Goal: Check status: Check status

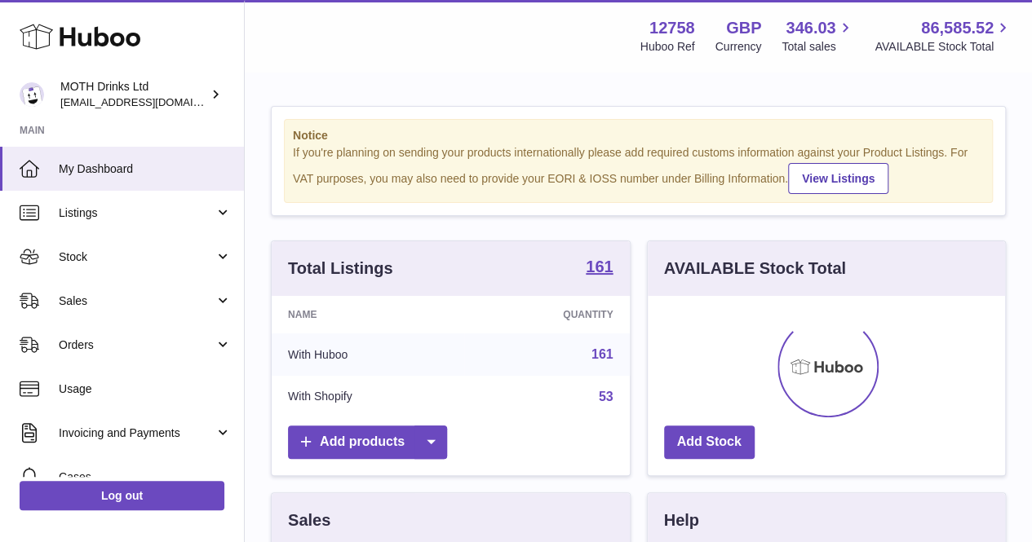
scroll to position [255, 357]
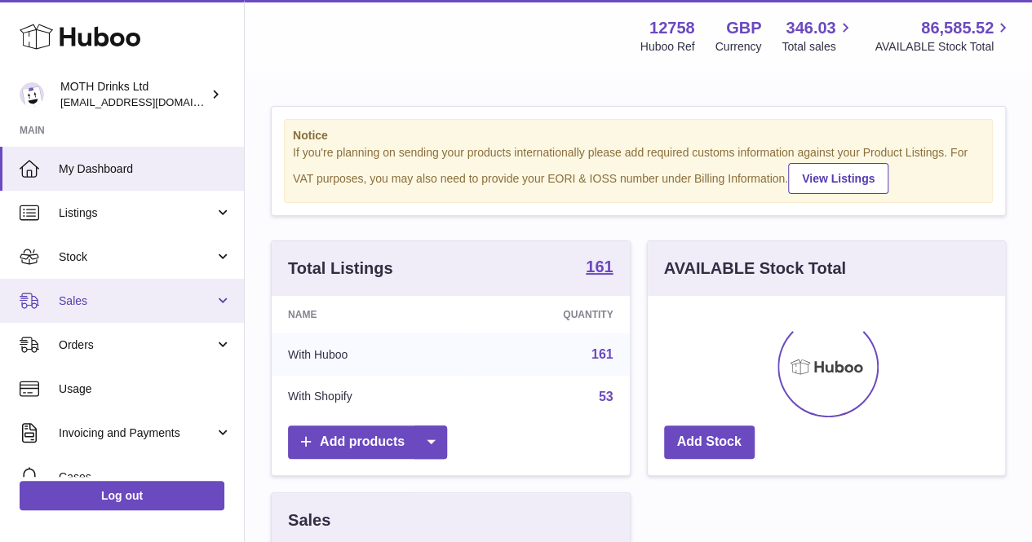
click at [129, 307] on span "Sales" at bounding box center [137, 301] width 156 height 15
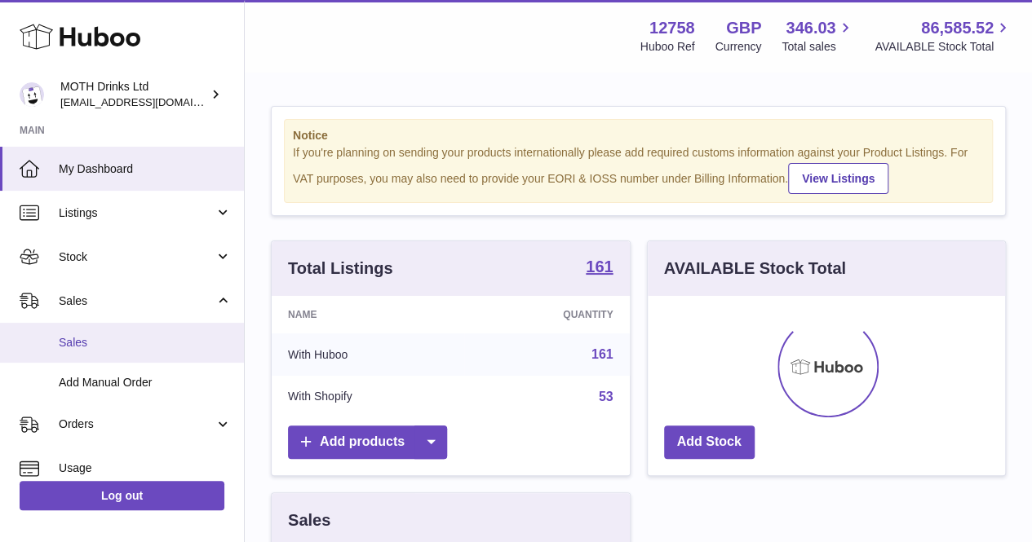
click at [116, 342] on span "Sales" at bounding box center [145, 342] width 173 height 15
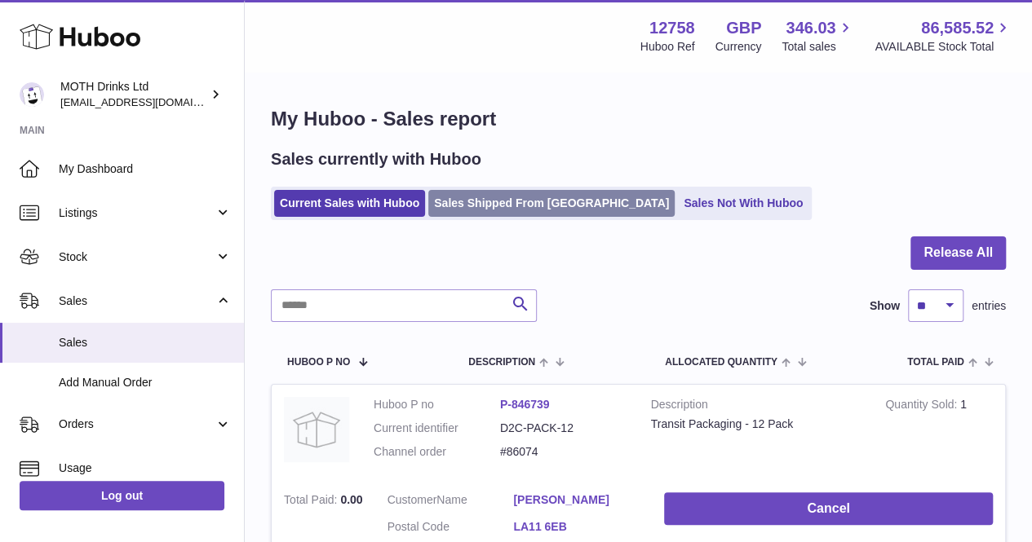
click at [501, 205] on link "Sales Shipped From [GEOGRAPHIC_DATA]" at bounding box center [551, 203] width 246 height 27
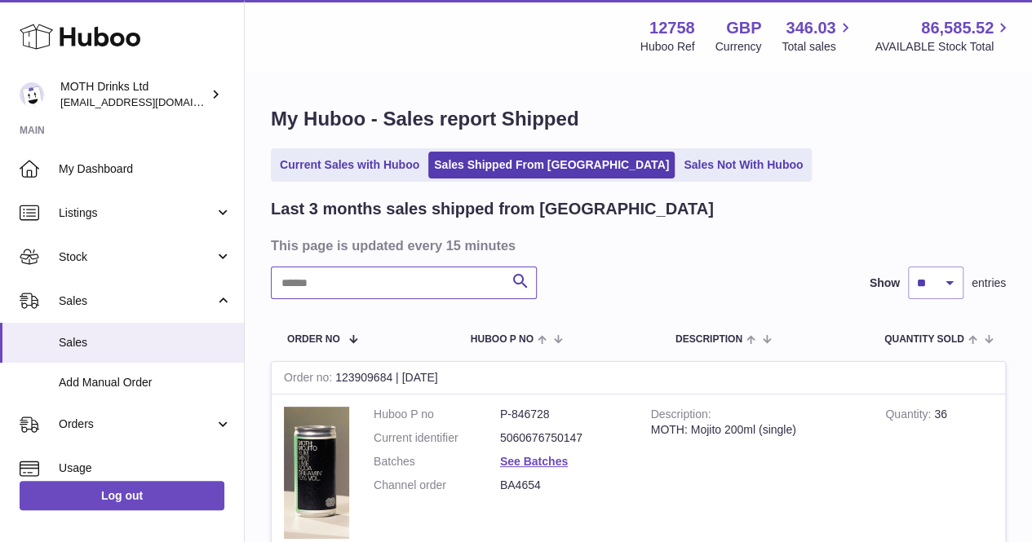
click at [433, 283] on input "text" at bounding box center [404, 283] width 266 height 33
paste input "**********"
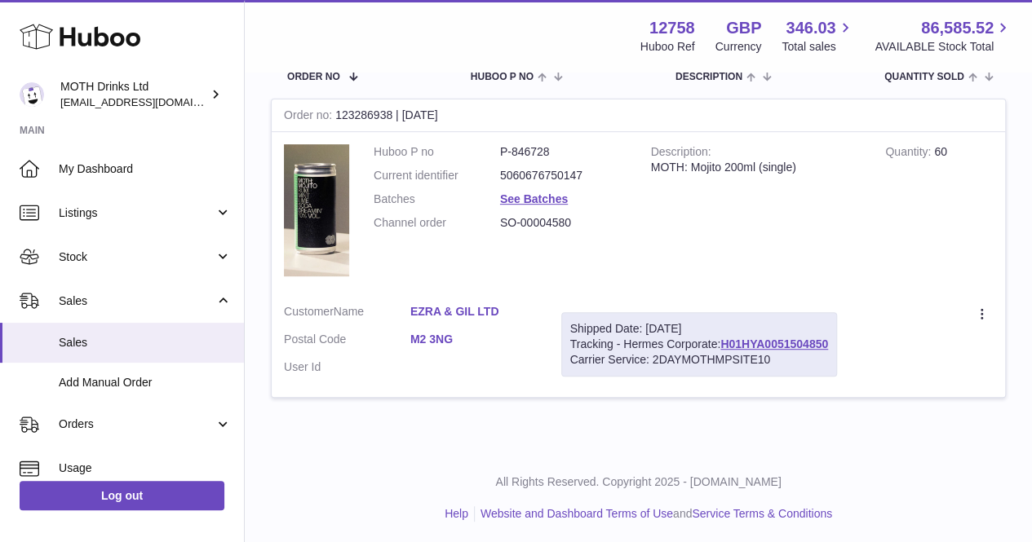
scroll to position [263, 0]
click at [767, 343] on link "H01HYA0051504850" at bounding box center [774, 343] width 108 height 13
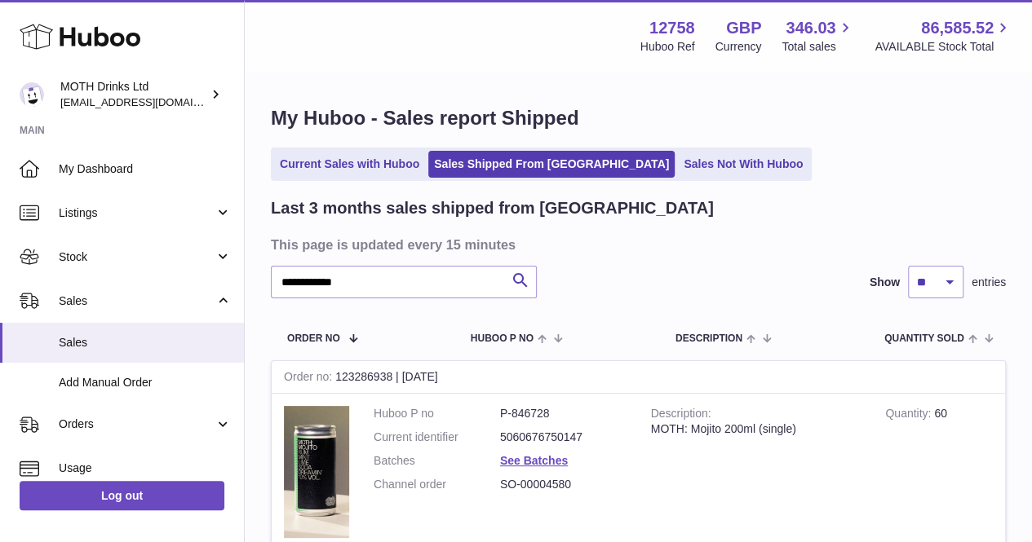
scroll to position [0, 0]
drag, startPoint x: 418, startPoint y: 288, endPoint x: 274, endPoint y: 269, distance: 144.8
click at [274, 269] on input "**********" at bounding box center [404, 283] width 266 height 33
paste input "text"
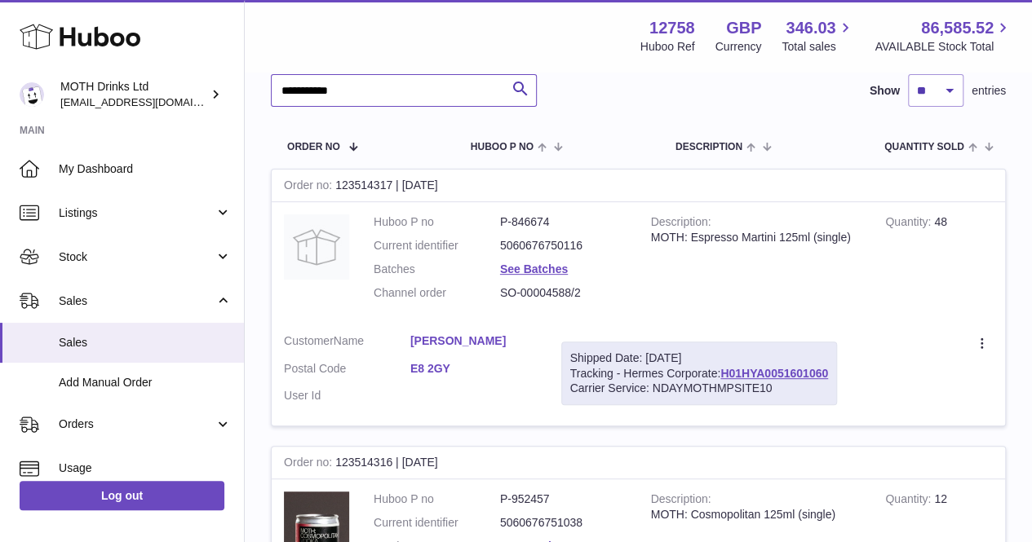
scroll to position [201, 0]
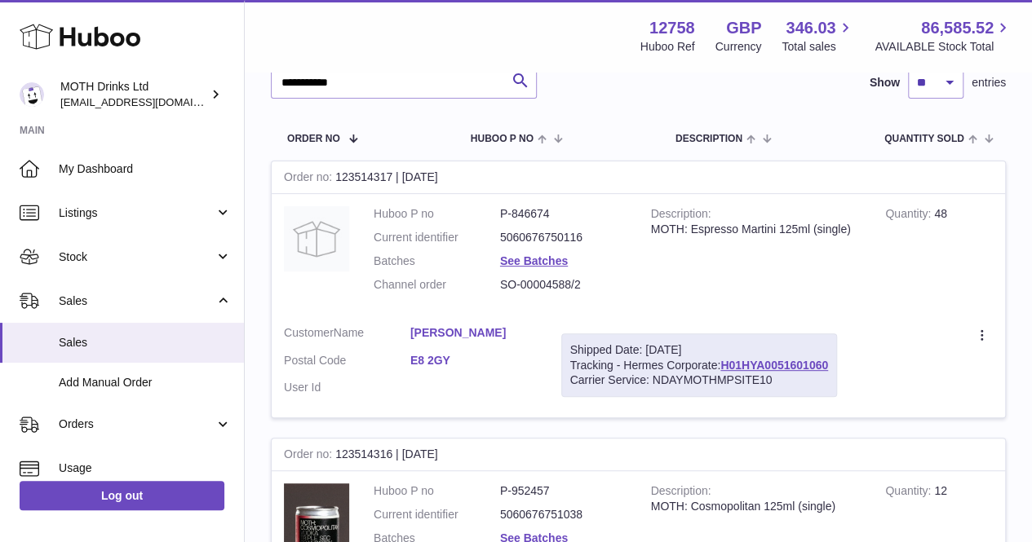
click at [762, 357] on div "Shipped Date: 26th Aug 2025 Tracking - Hermes Corporate: H01HYA0051601060 Carri…" at bounding box center [699, 366] width 276 height 64
click at [762, 361] on link "H01HYA0051601060" at bounding box center [774, 365] width 108 height 13
drag, startPoint x: 399, startPoint y: 82, endPoint x: 262, endPoint y: 85, distance: 137.1
click at [262, 85] on div "**********" at bounding box center [638, 469] width 787 height 1193
paste input "text"
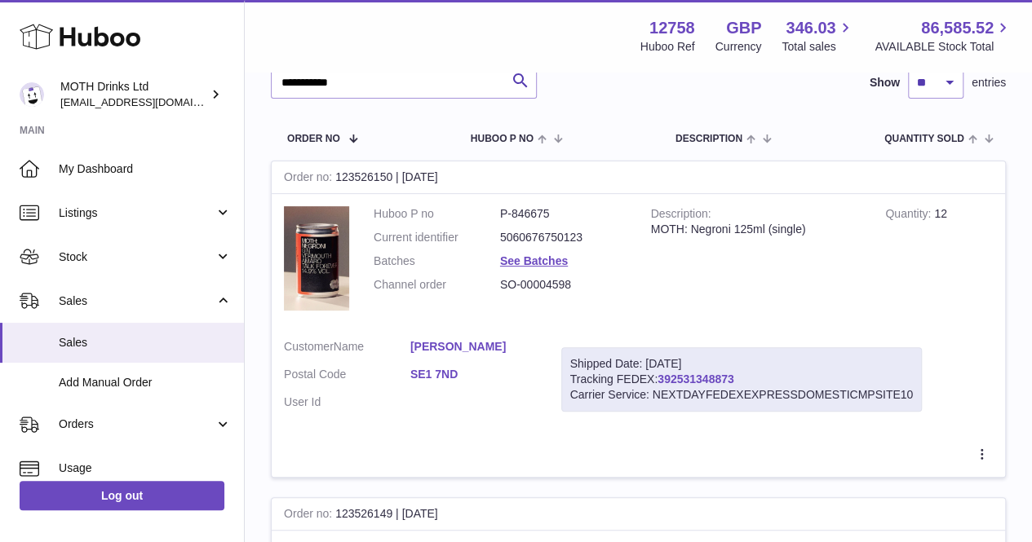
click at [718, 378] on link "392531348873" at bounding box center [696, 379] width 76 height 13
drag, startPoint x: 401, startPoint y: 84, endPoint x: 291, endPoint y: 82, distance: 110.1
click at [291, 82] on input "**********" at bounding box center [404, 82] width 266 height 33
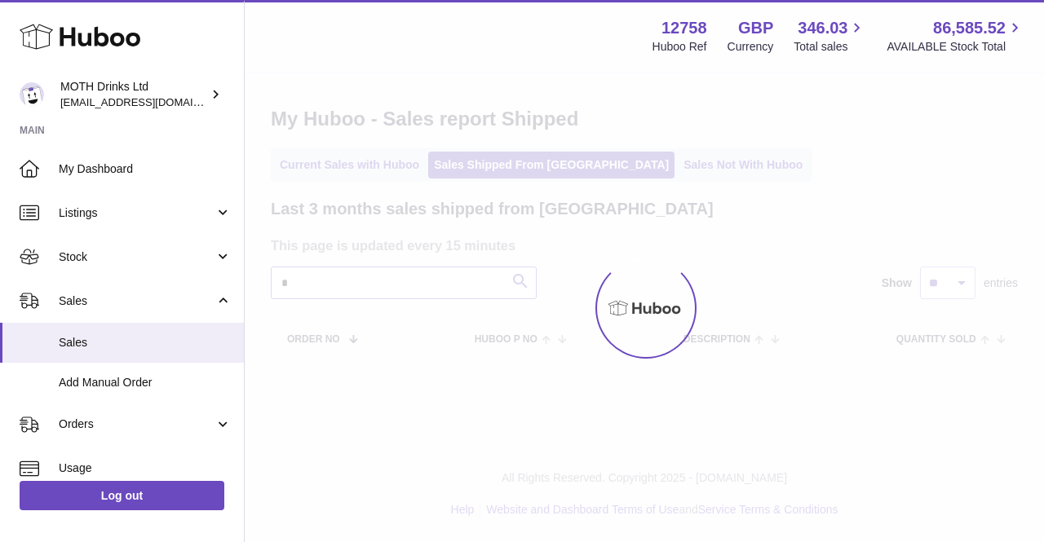
type input "*"
click at [370, 288] on div at bounding box center [644, 307] width 799 height 469
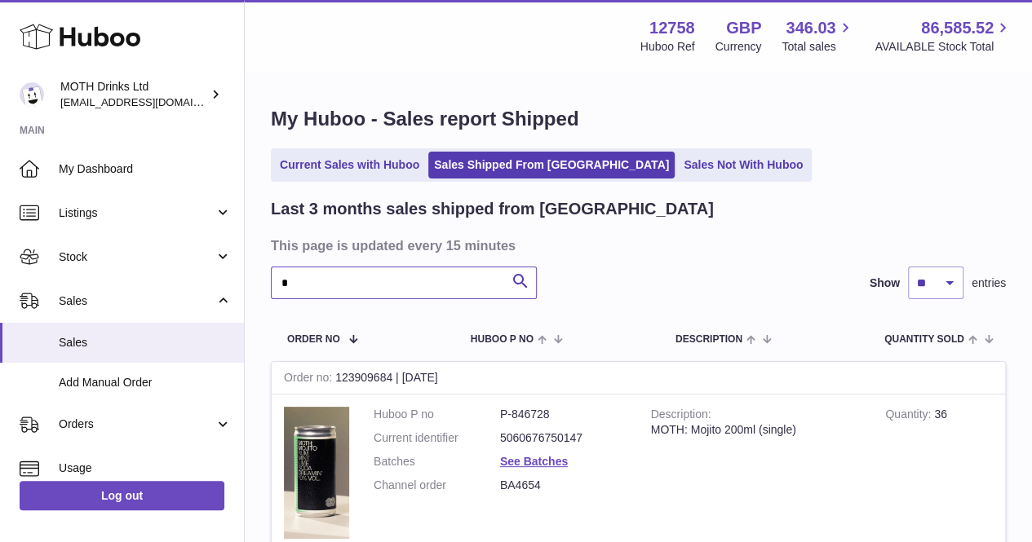
click at [370, 288] on input "*" at bounding box center [404, 283] width 266 height 33
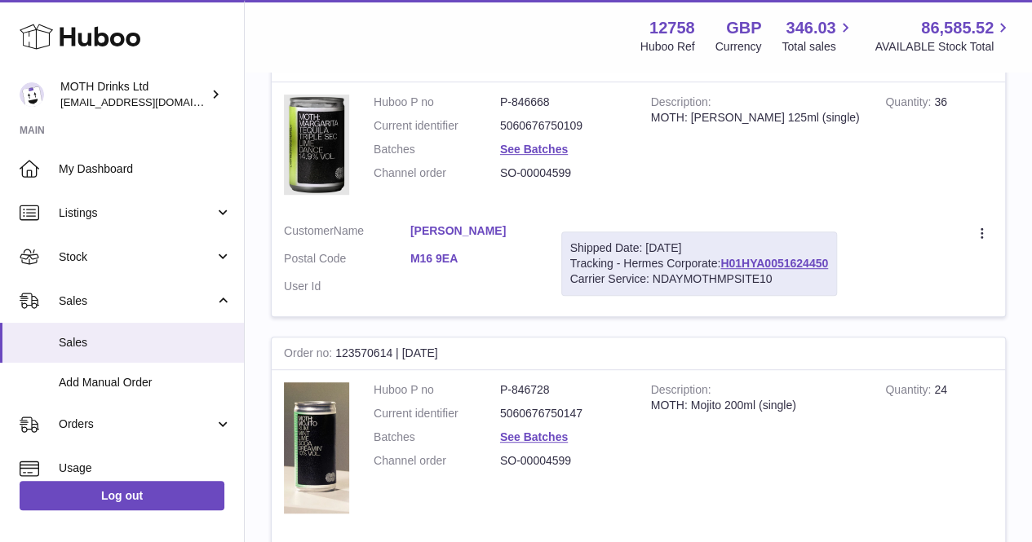
scroll to position [313, 0]
click at [795, 264] on link "H01HYA0051624450" at bounding box center [774, 262] width 108 height 13
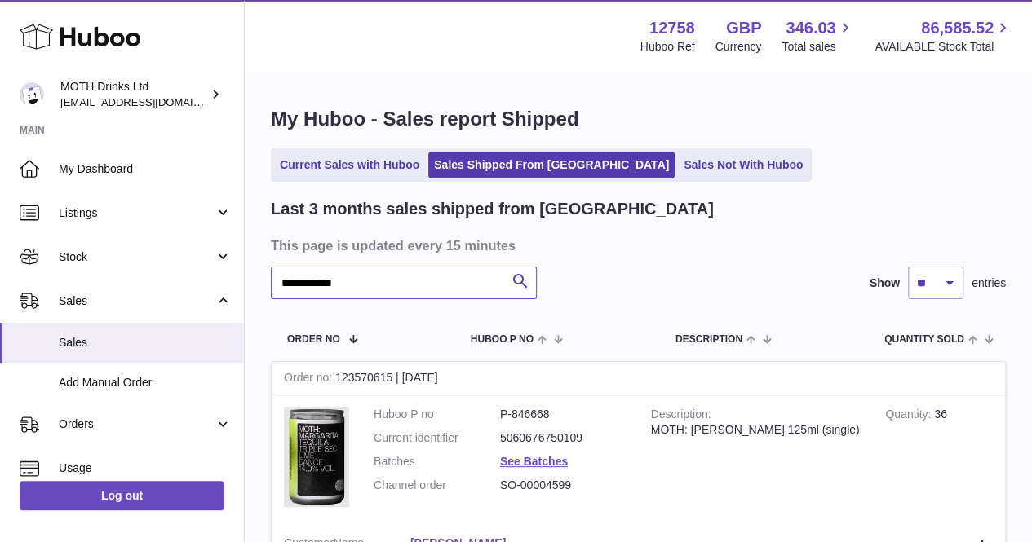
drag, startPoint x: 395, startPoint y: 277, endPoint x: 275, endPoint y: 264, distance: 120.5
paste input "text"
type input "**********"
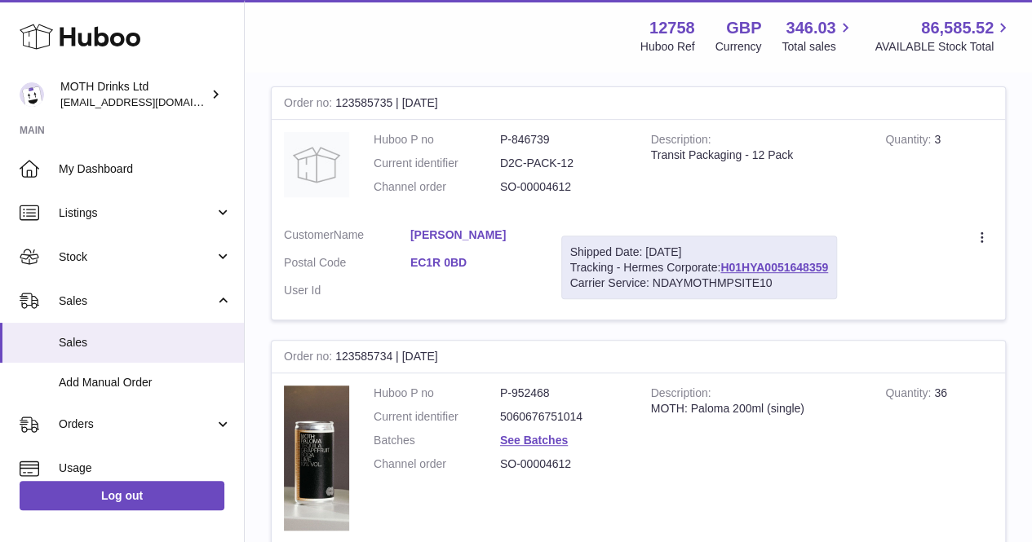
scroll to position [276, 0]
click at [761, 262] on link "H01HYA0051648359" at bounding box center [774, 266] width 108 height 13
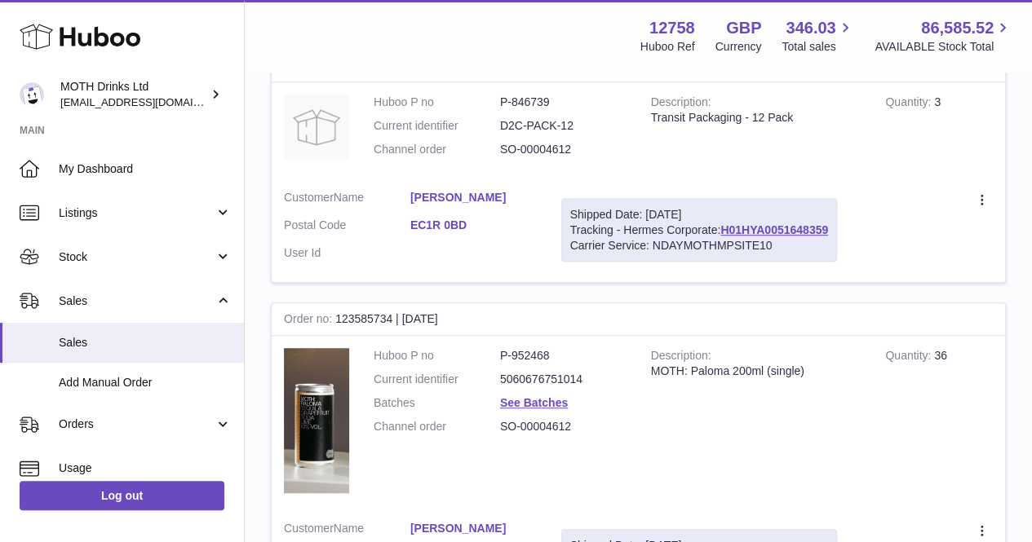
scroll to position [312, 0]
